Goal: Find specific page/section: Find specific page/section

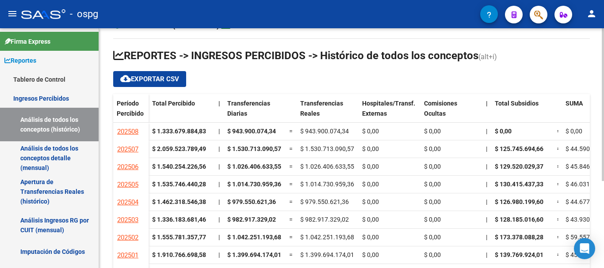
scroll to position [136, 0]
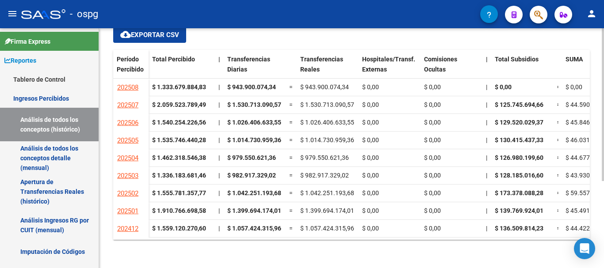
click at [603, 261] on div at bounding box center [603, 148] width 2 height 240
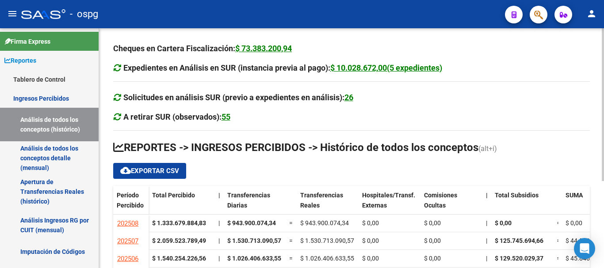
scroll to position [136, 0]
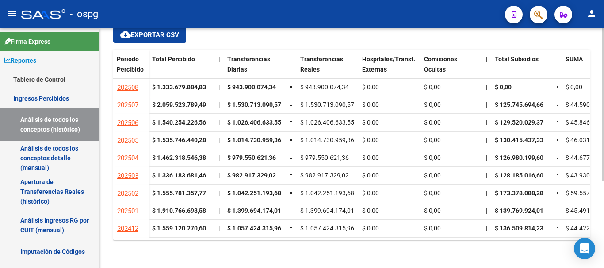
click at [604, 258] on div at bounding box center [603, 148] width 2 height 240
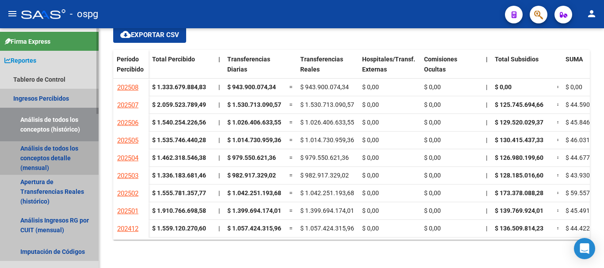
click at [21, 160] on link "Análisis de todos los conceptos detalle (mensual)" at bounding box center [49, 159] width 99 height 34
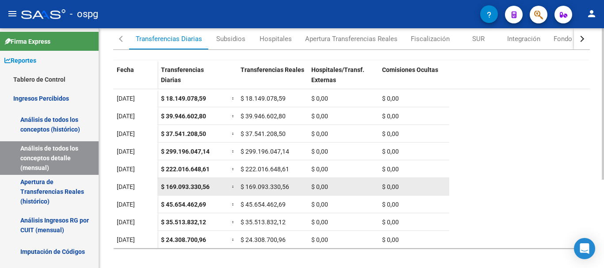
scroll to position [133, 0]
